Goal: Information Seeking & Learning: Learn about a topic

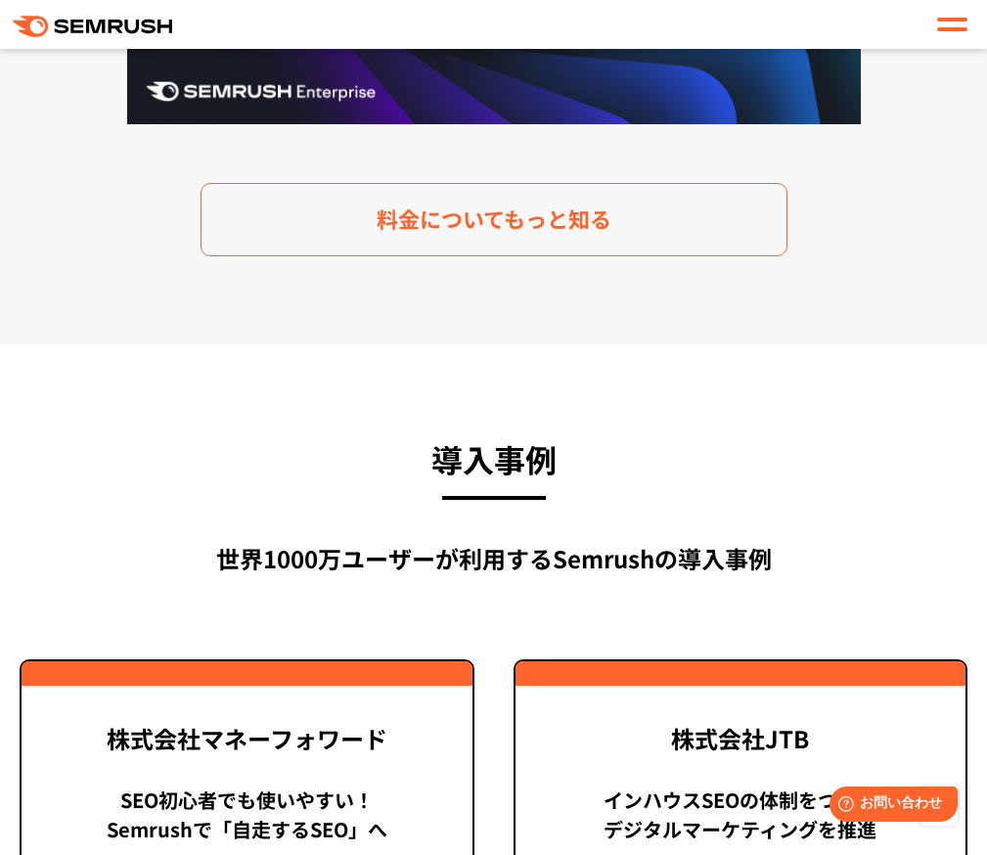
scroll to position [4010, 0]
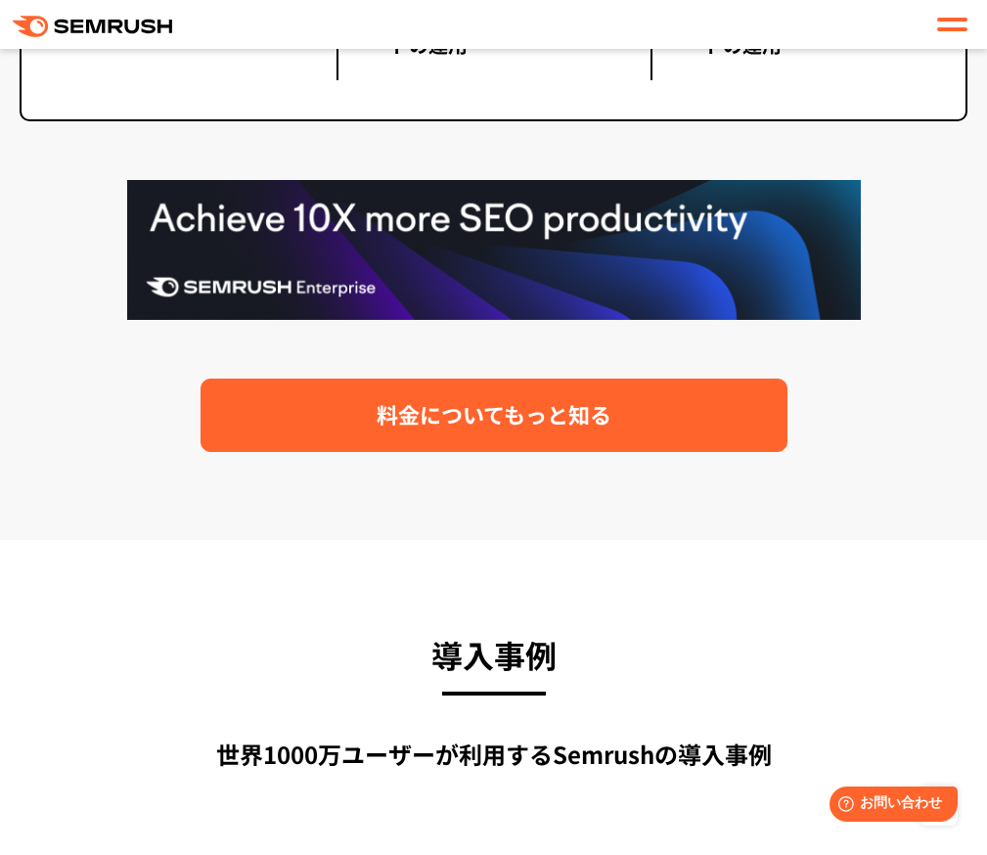
click at [430, 418] on span "料金についてもっと知る" at bounding box center [494, 414] width 235 height 34
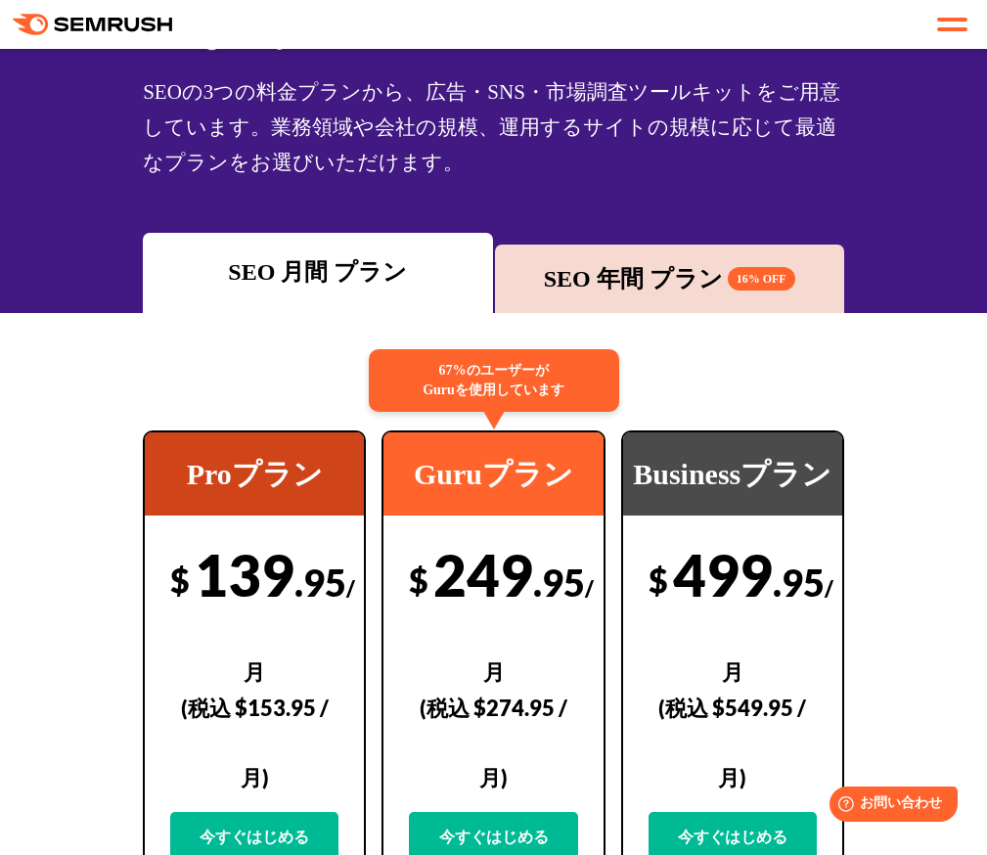
scroll to position [391, 0]
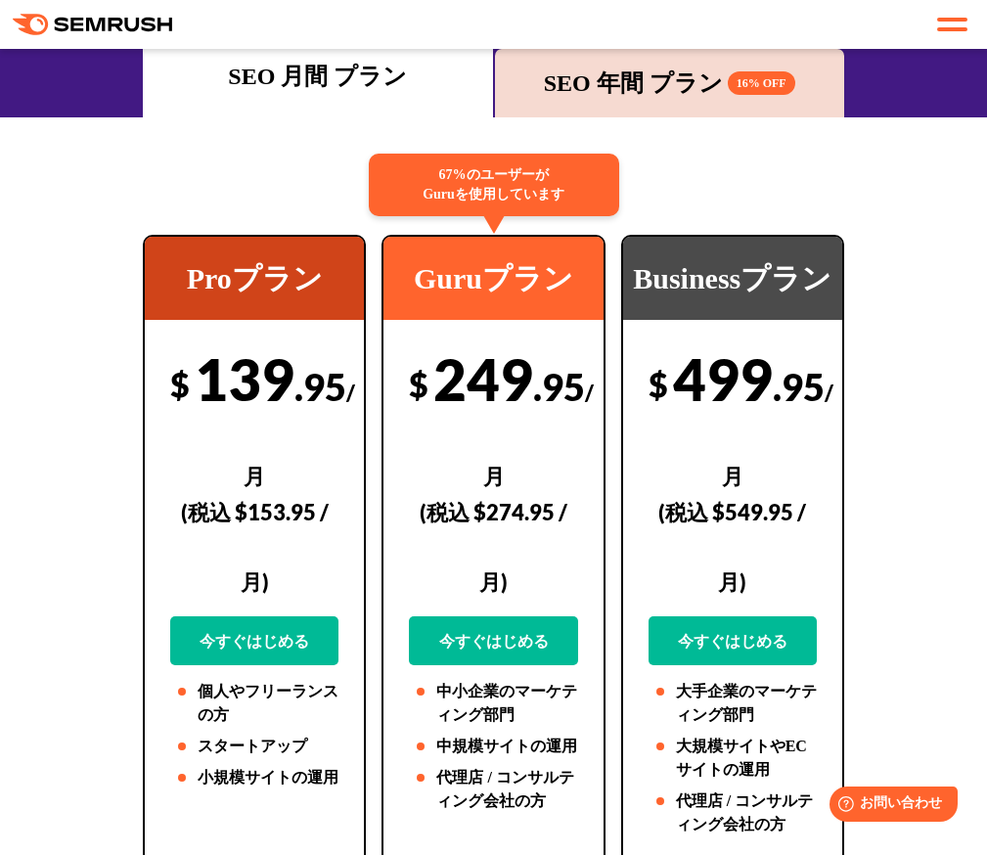
click at [631, 93] on div "SEO 年間 プラン 16% OFF" at bounding box center [670, 83] width 330 height 35
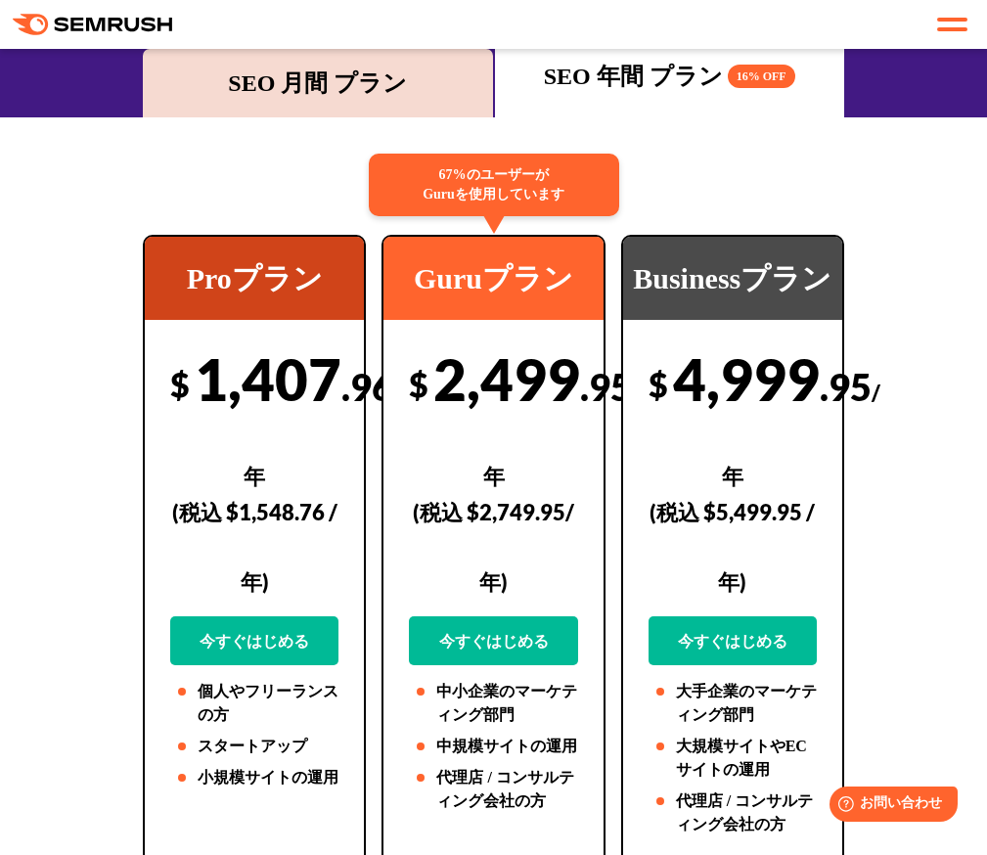
click at [376, 98] on div "SEO 月間 プラン" at bounding box center [318, 83] width 330 height 35
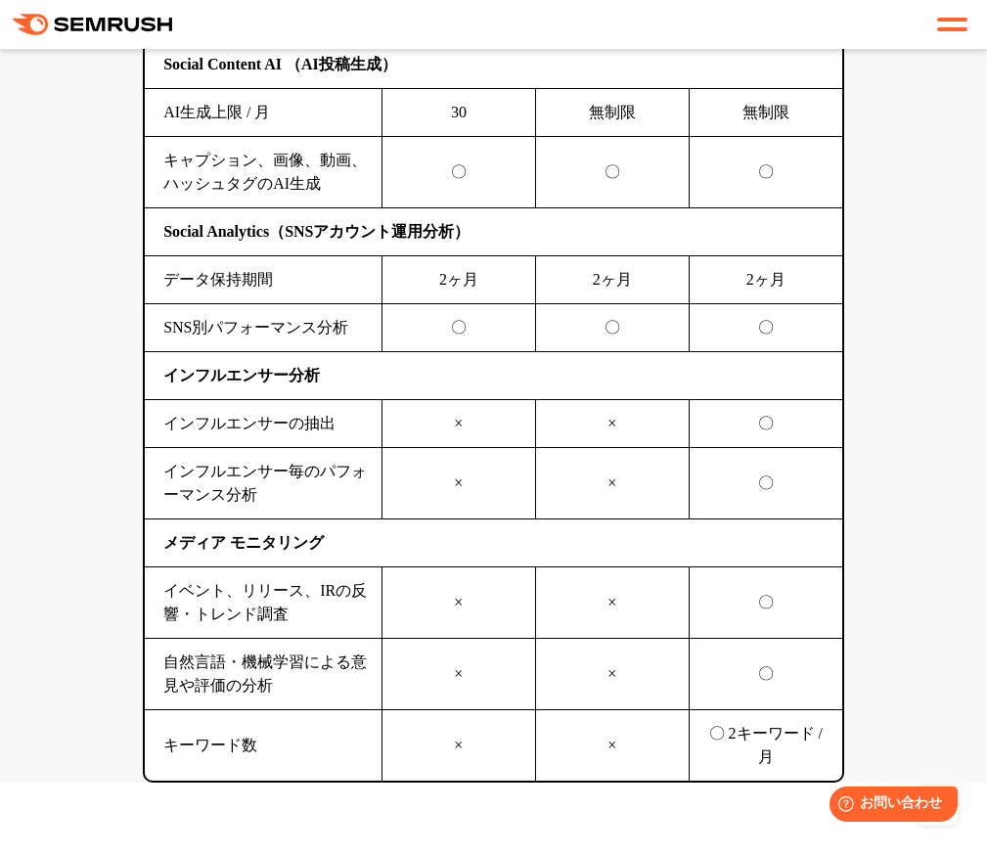
scroll to position [6067, 0]
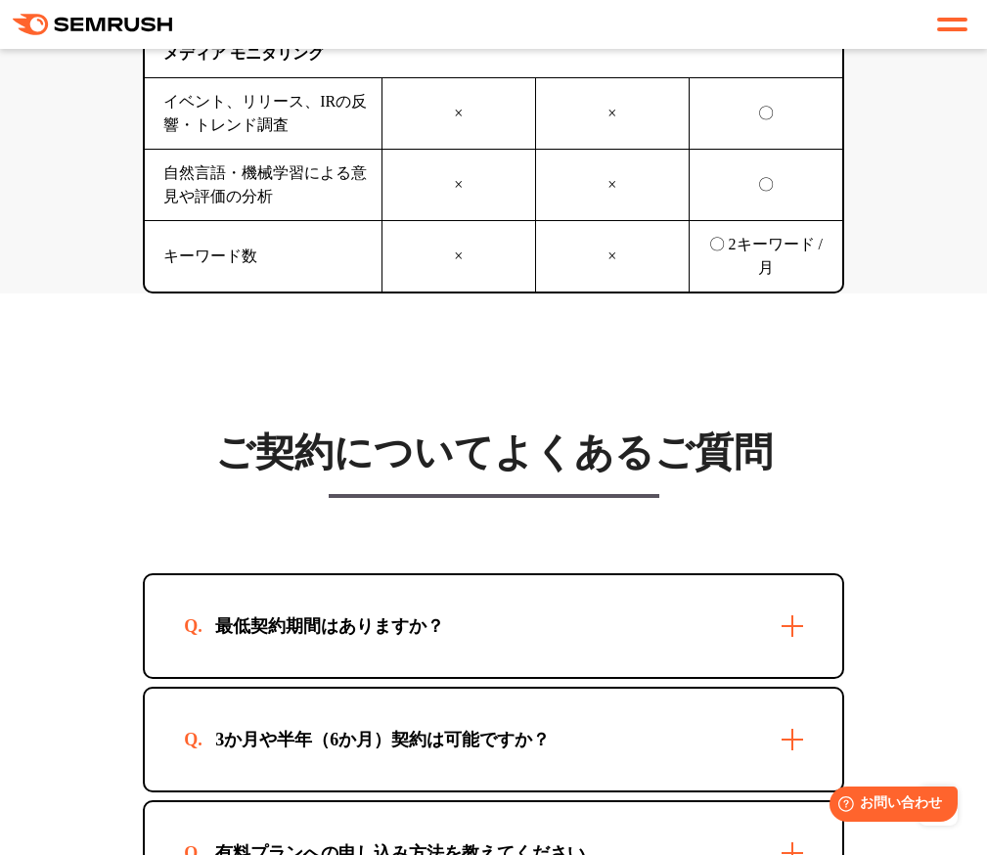
click at [739, 677] on div "最低契約期間はありますか？" at bounding box center [494, 626] width 698 height 102
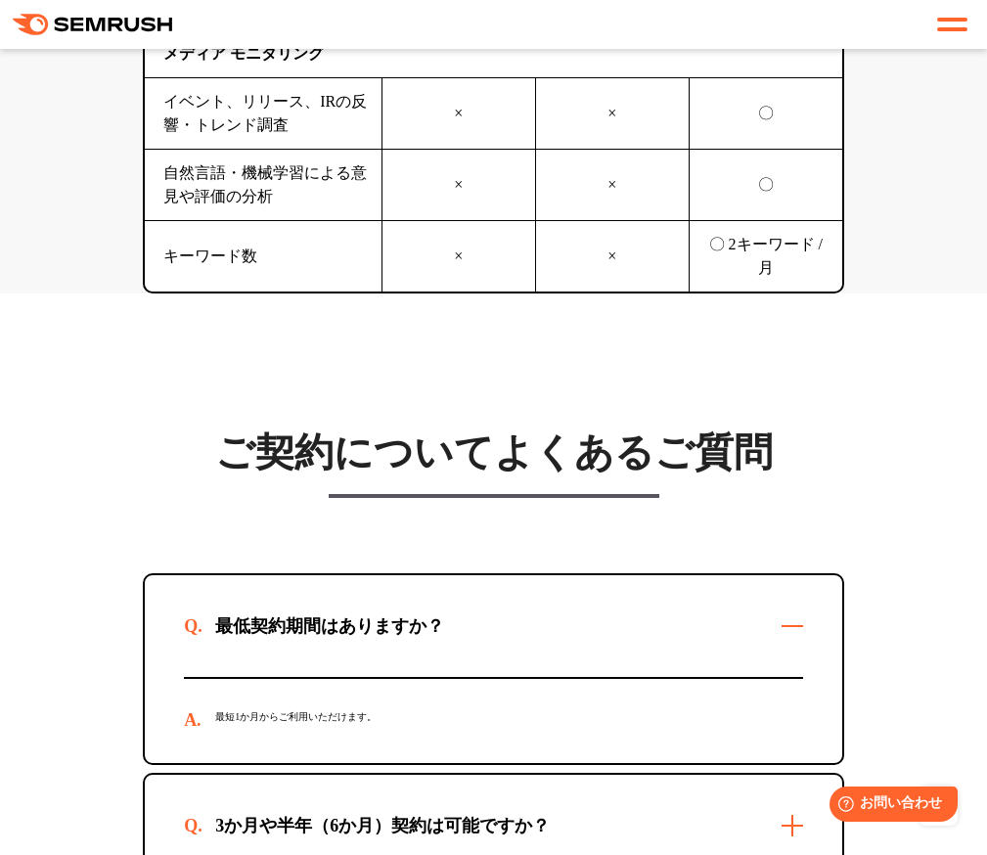
scroll to position [6459, 0]
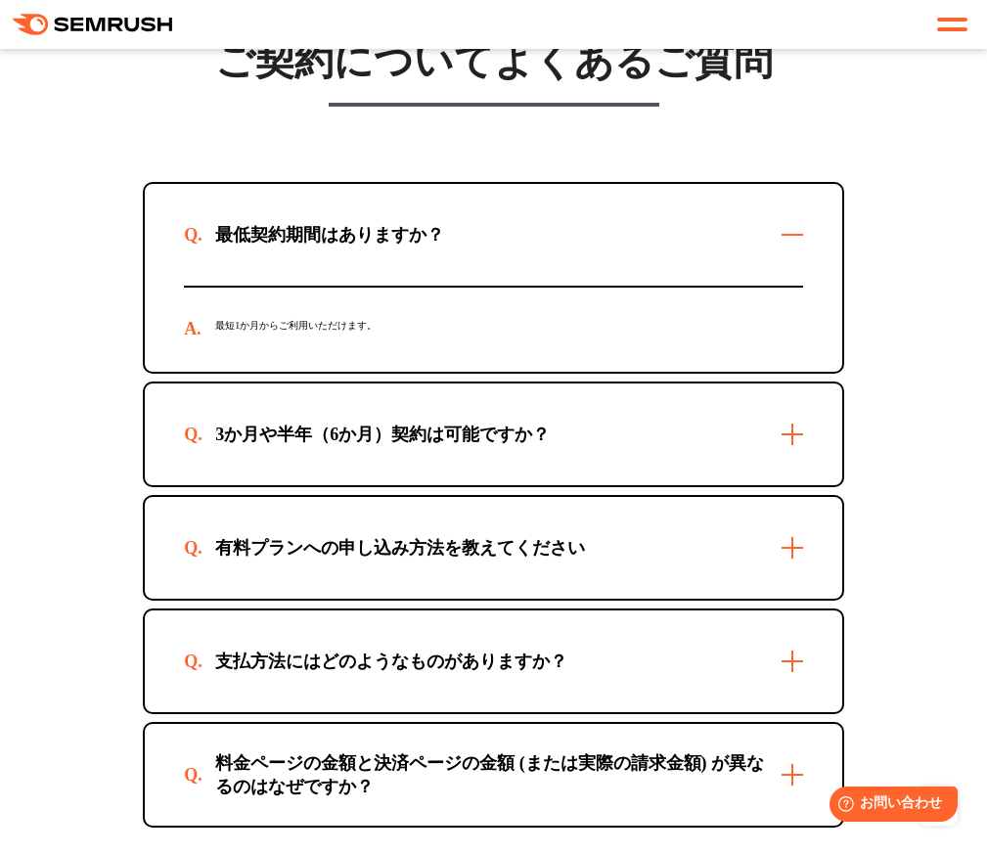
click at [618, 485] on div "3か月や半年（6か月）契約は可能ですか？" at bounding box center [494, 435] width 698 height 102
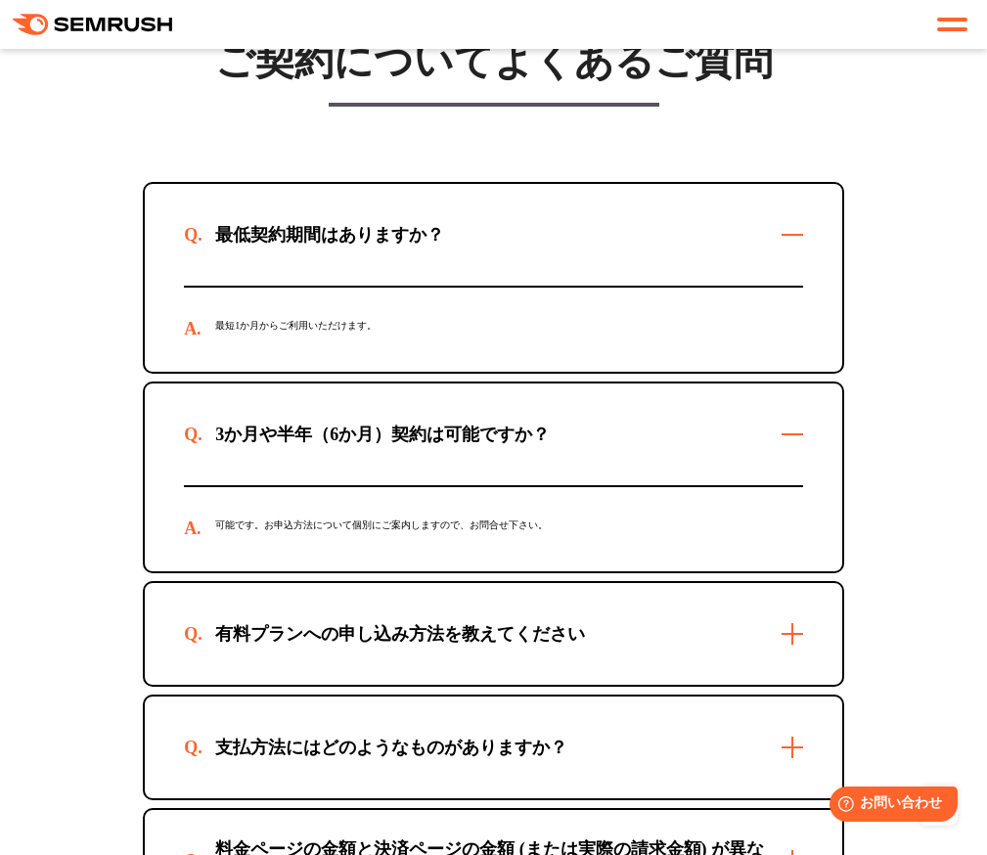
scroll to position [6655, 0]
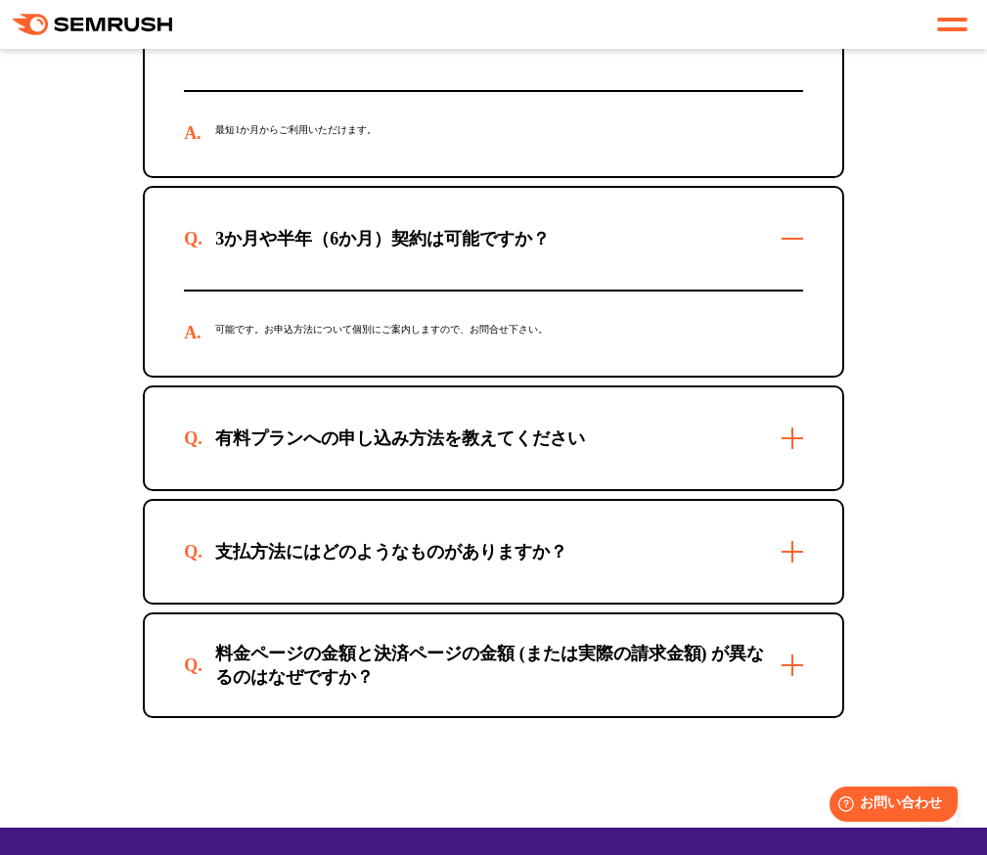
click at [623, 489] on div "有料プランへの申し込み方法を教えてください" at bounding box center [494, 439] width 698 height 102
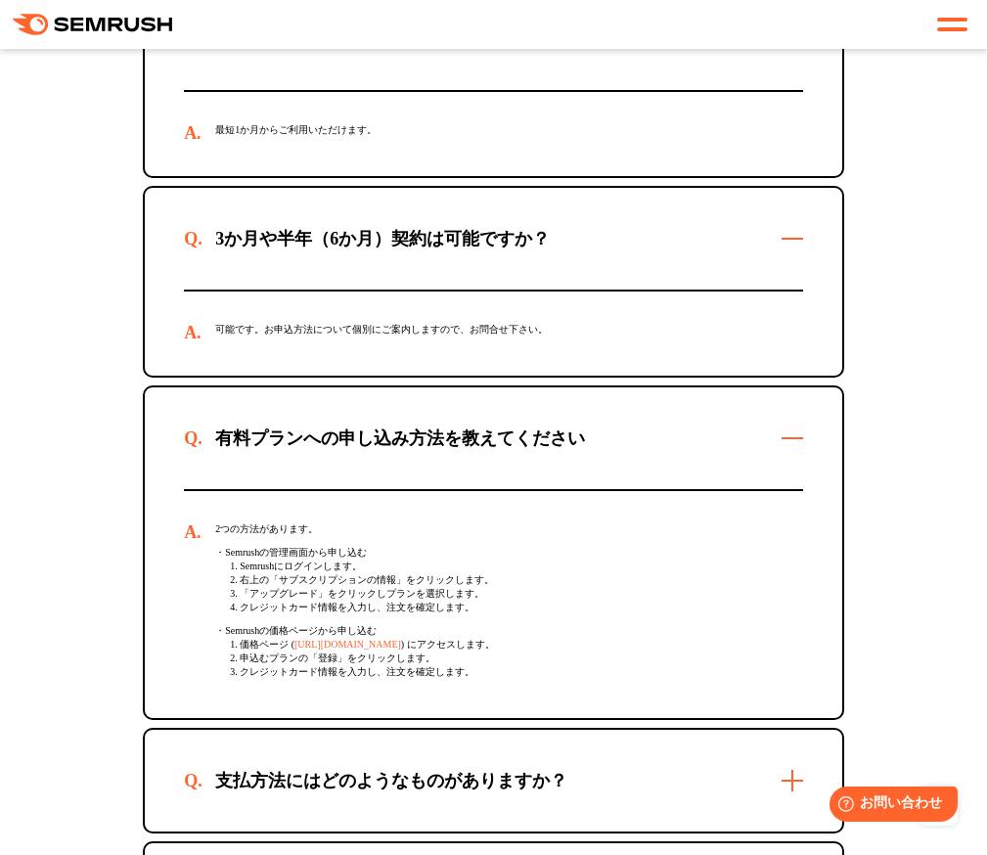
click at [623, 489] on div "有料プランへの申し込み方法を教えてください" at bounding box center [494, 439] width 698 height 102
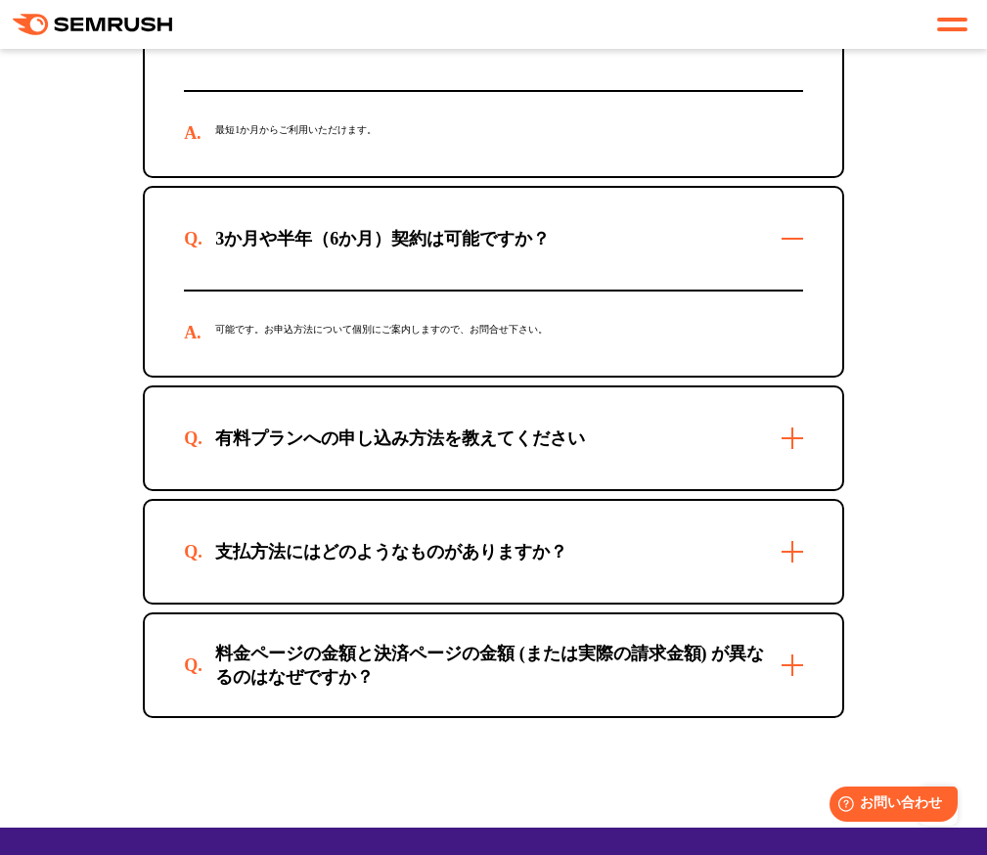
click at [623, 489] on div "有料プランへの申し込み方法を教えてください" at bounding box center [494, 439] width 698 height 102
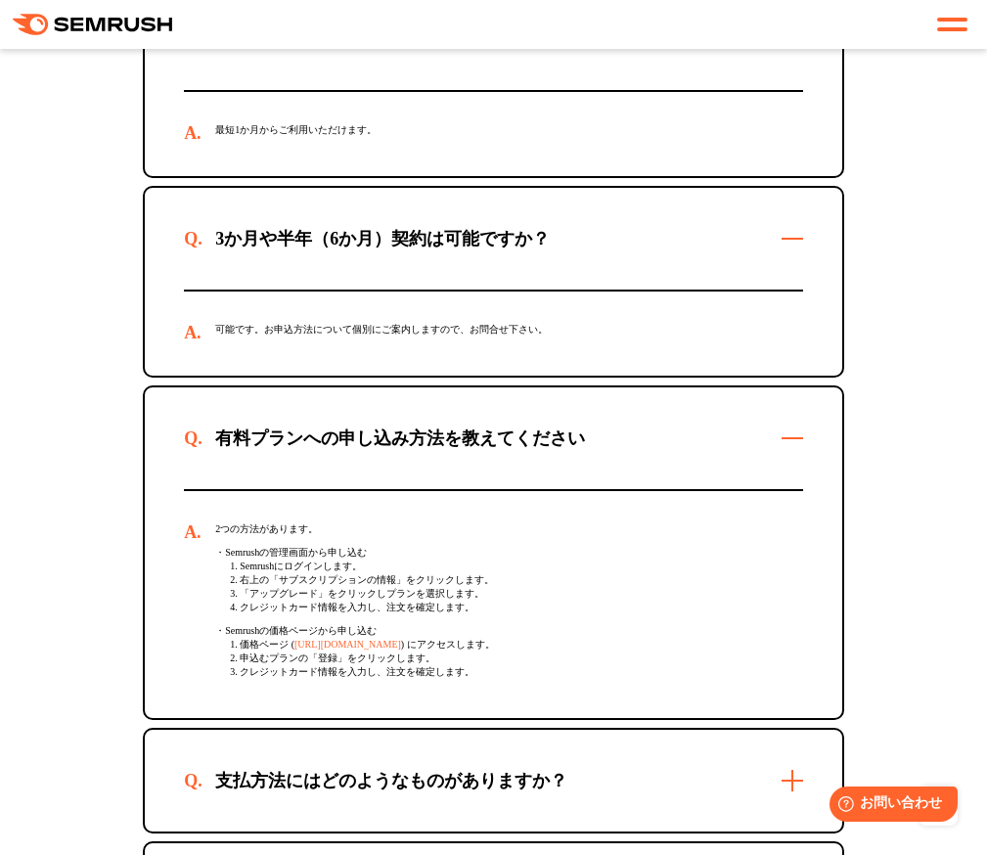
click at [623, 489] on div "有料プランへの申し込み方法を教えてください" at bounding box center [494, 439] width 698 height 102
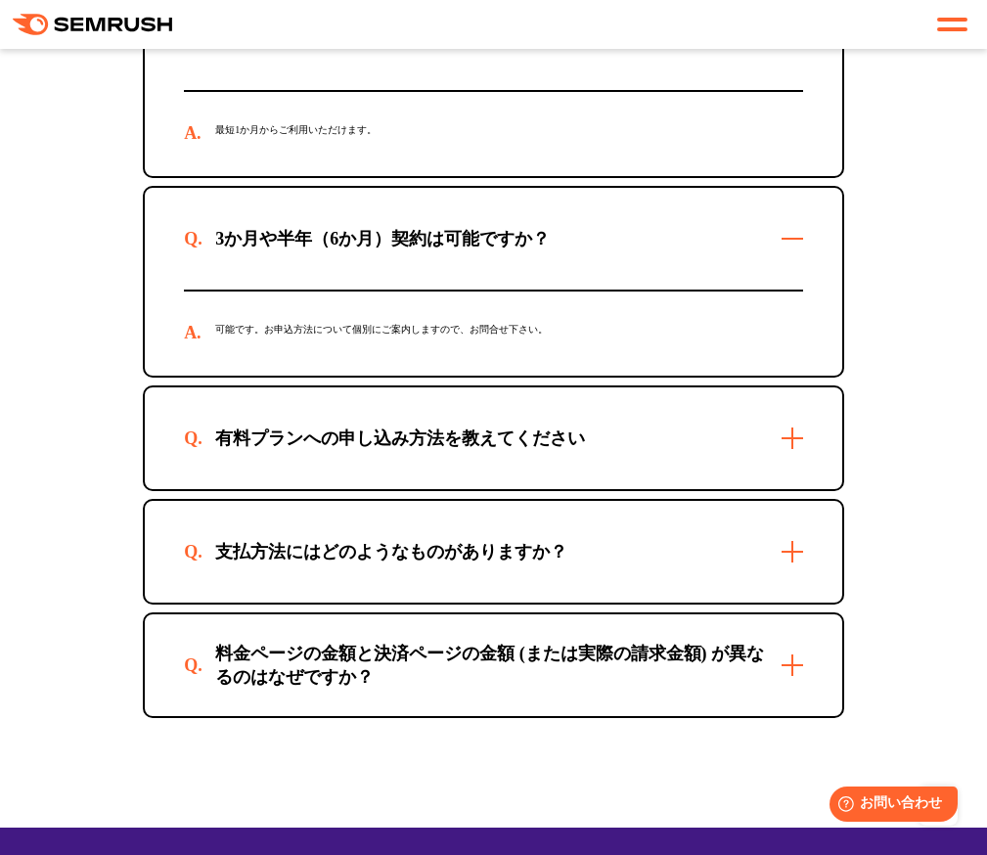
click at [623, 489] on div "有料プランへの申し込み方法を教えてください" at bounding box center [494, 439] width 698 height 102
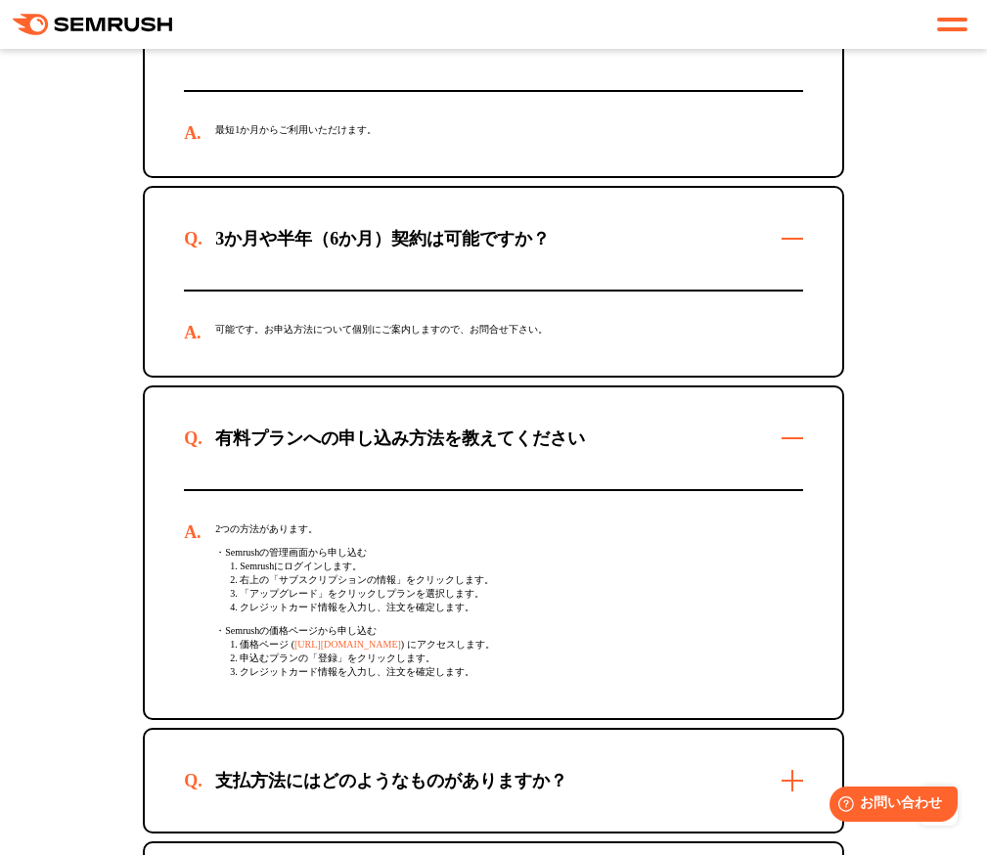
click at [623, 489] on div "有料プランへの申し込み方法を教えてください" at bounding box center [494, 439] width 698 height 102
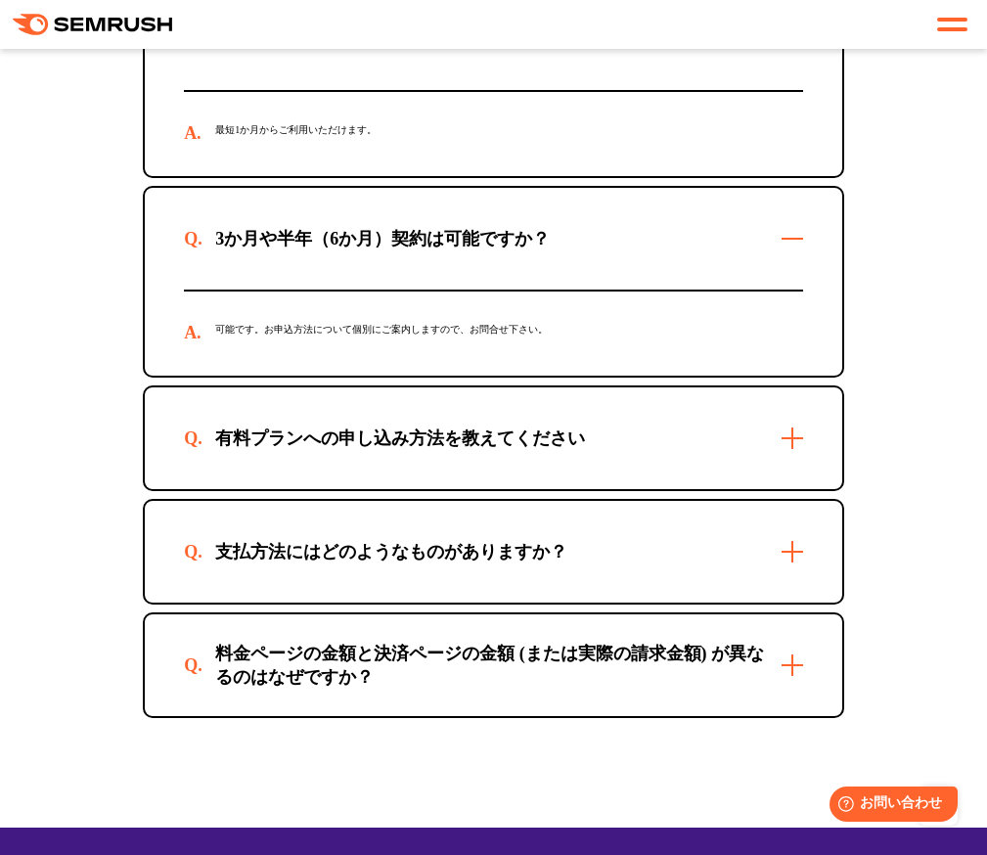
click at [599, 564] on div "支払方法にはどのようなものがありますか？" at bounding box center [391, 551] width 415 height 23
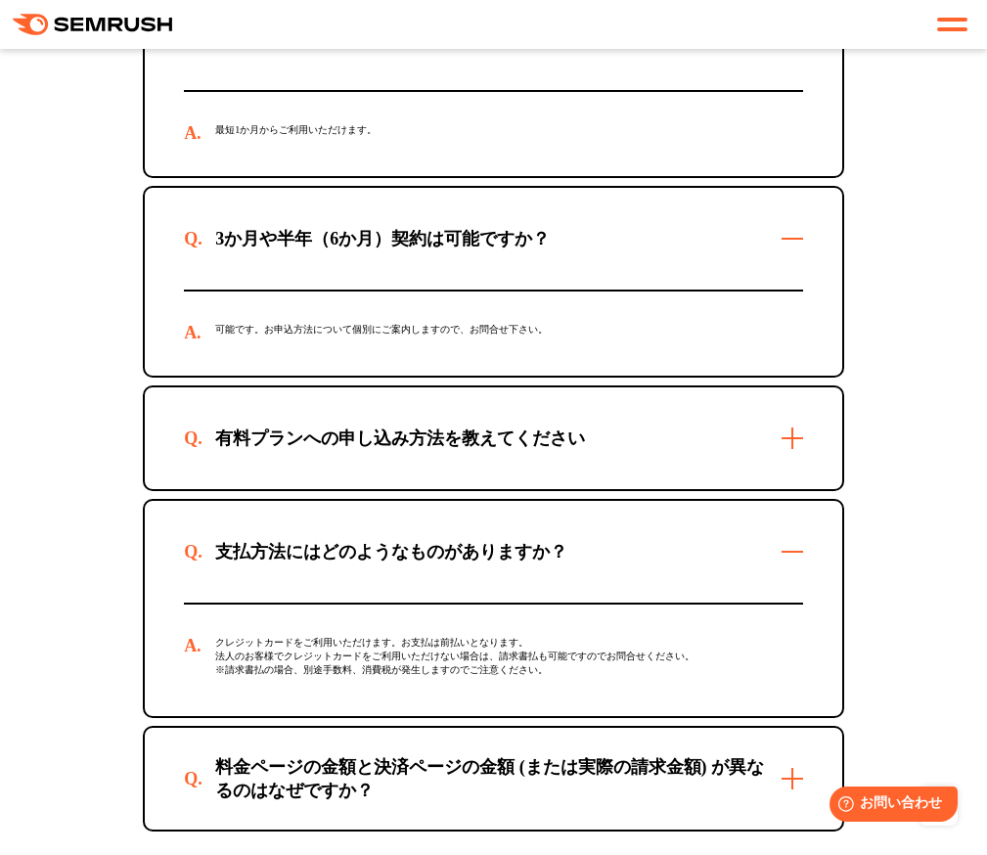
click at [599, 564] on div "支払方法にはどのようなものがありますか？" at bounding box center [391, 551] width 415 height 23
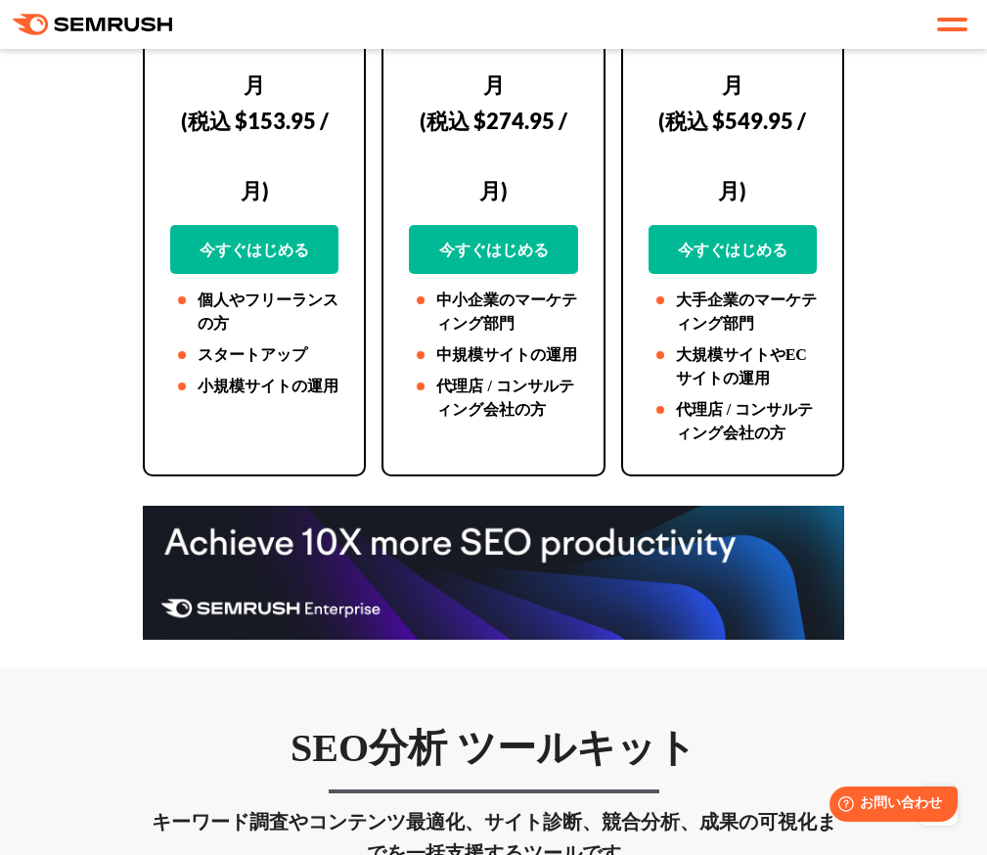
scroll to position [0, 0]
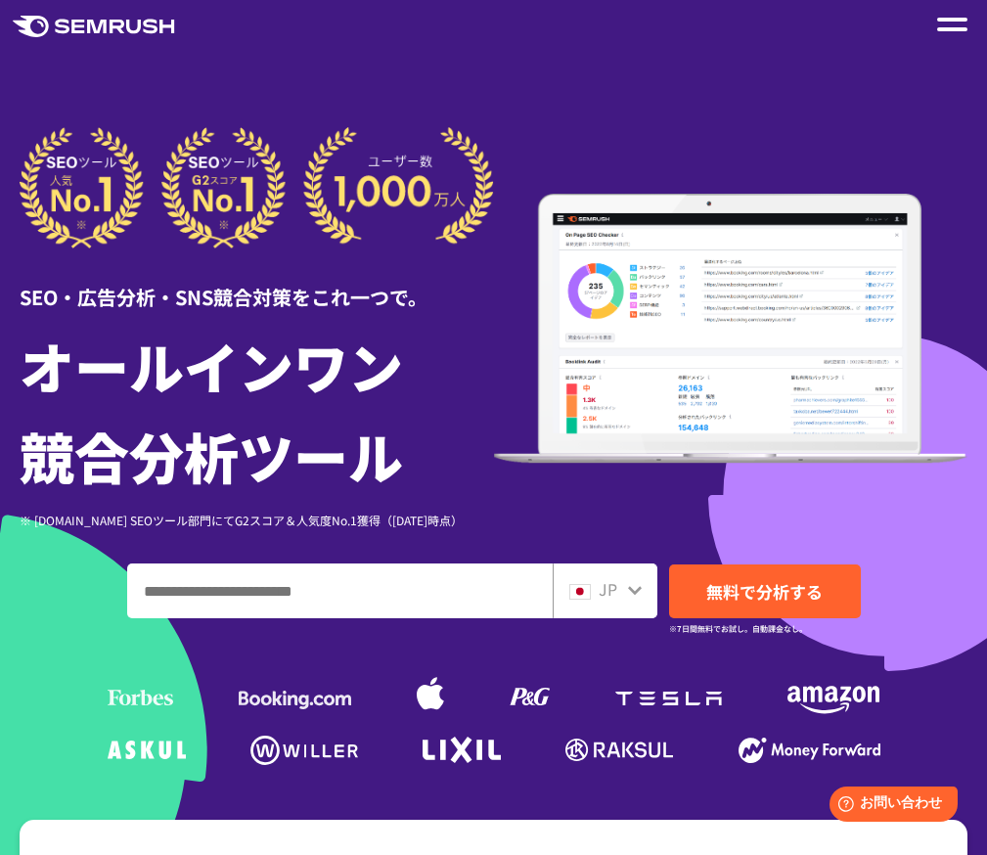
click at [448, 607] on input "ドメイン、キーワードまたはURLを入力してください" at bounding box center [340, 591] width 424 height 53
paste input "**********"
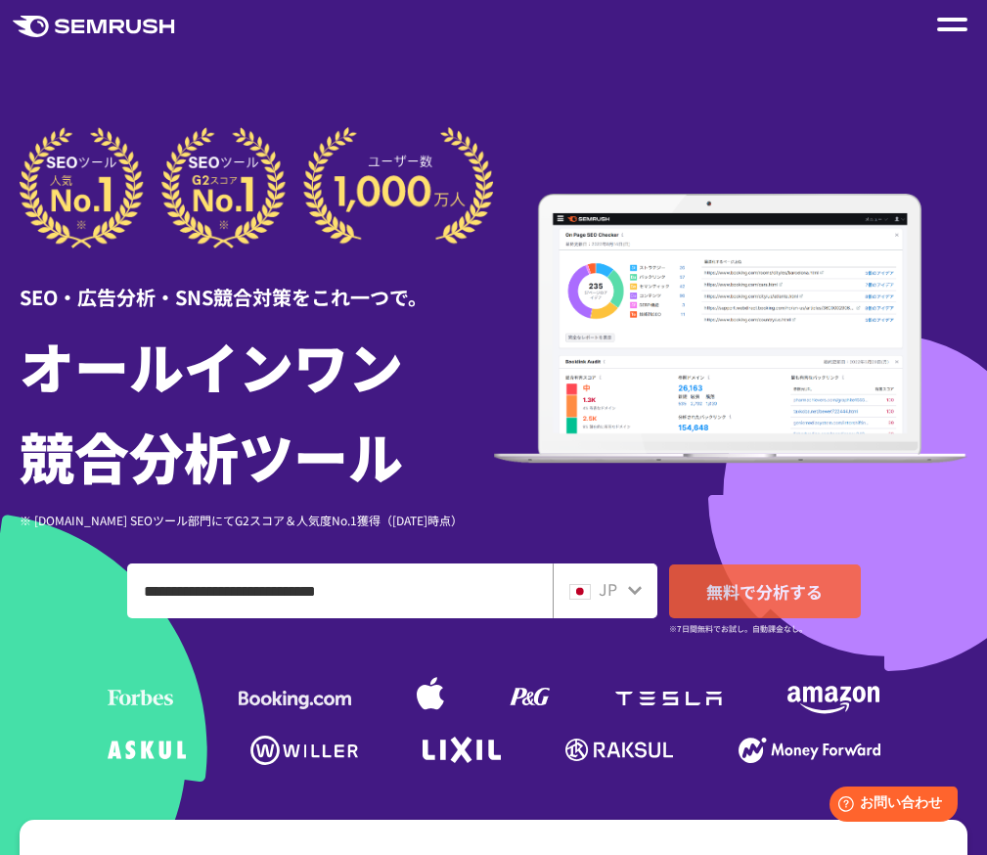
type input "**********"
click at [783, 596] on span "無料で分析する" at bounding box center [765, 591] width 116 height 24
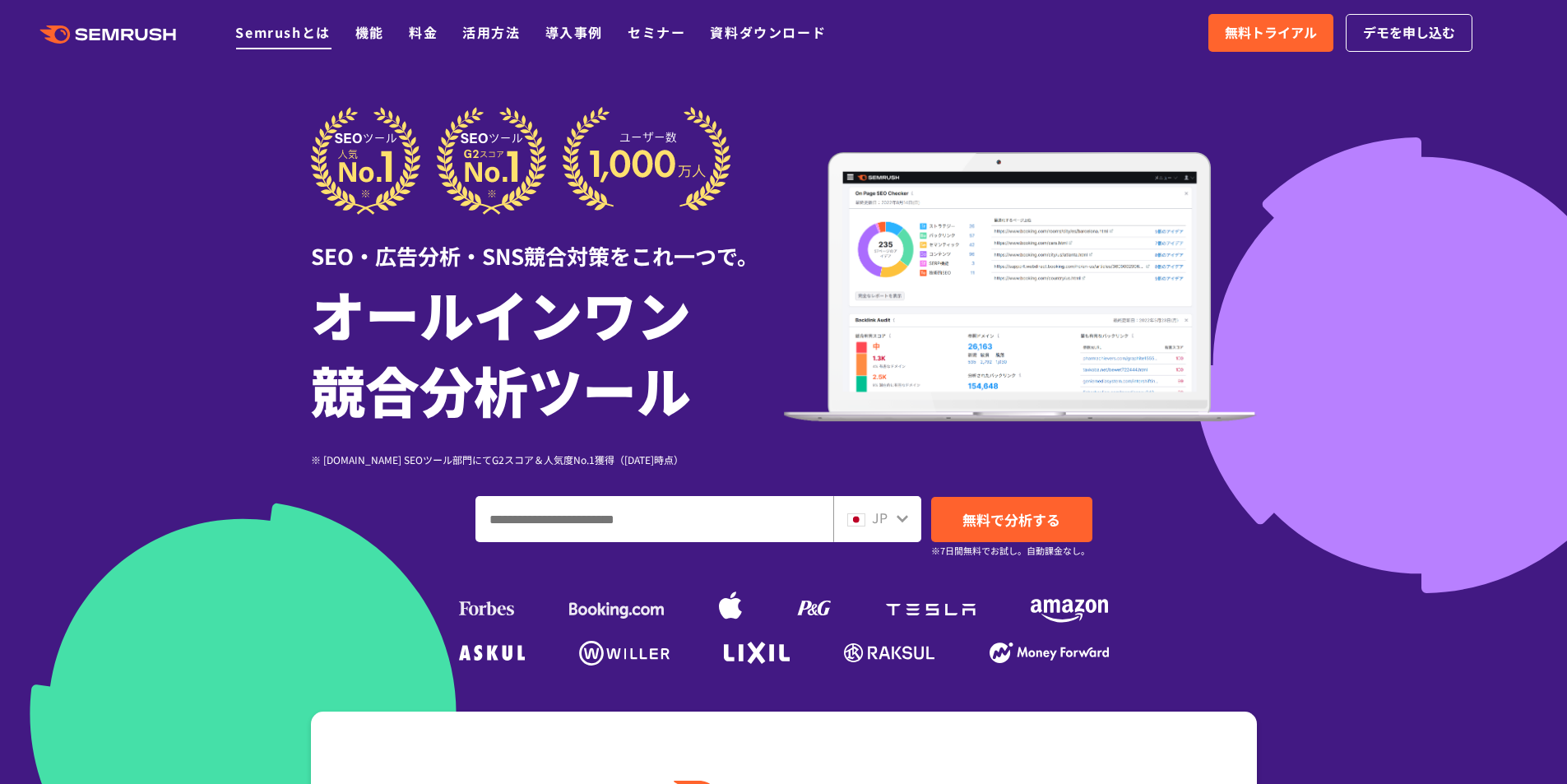
click at [282, 30] on link "Semrushとは" at bounding box center [282, 31] width 95 height 19
